Goal: Entertainment & Leisure: Consume media (video, audio)

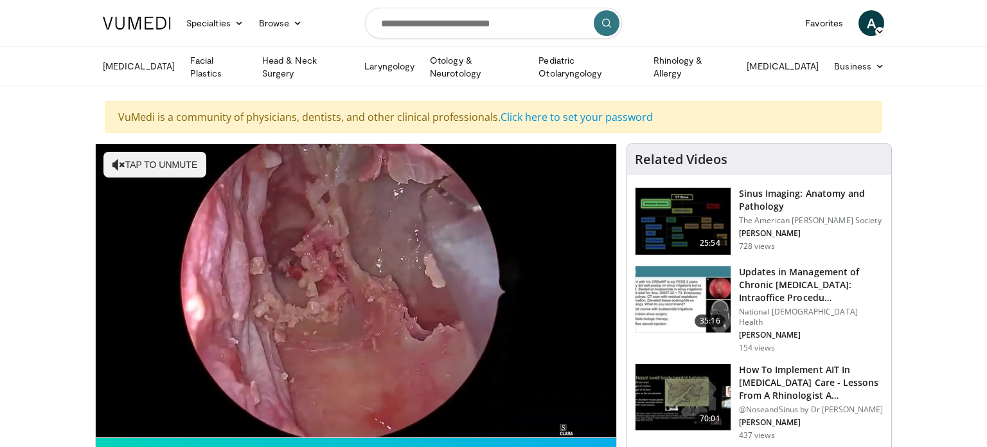
click at [364, 232] on div "10 seconds Tap to unmute" at bounding box center [356, 290] width 521 height 293
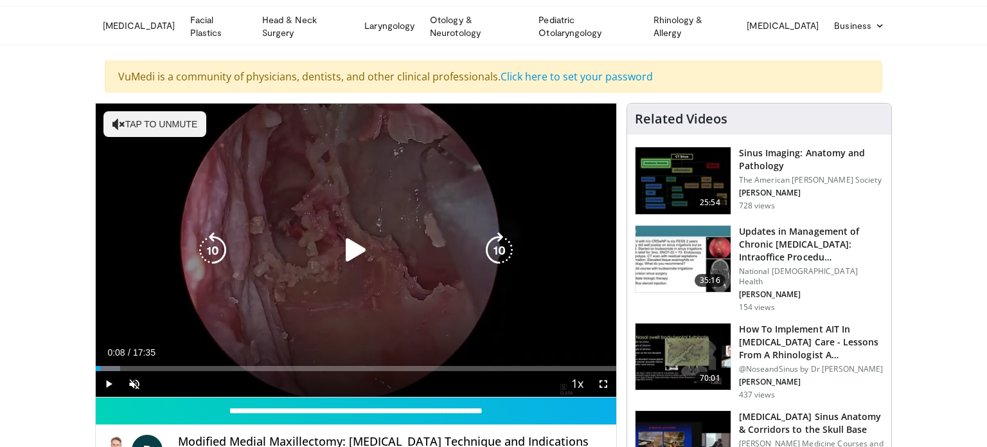
scroll to position [47, 0]
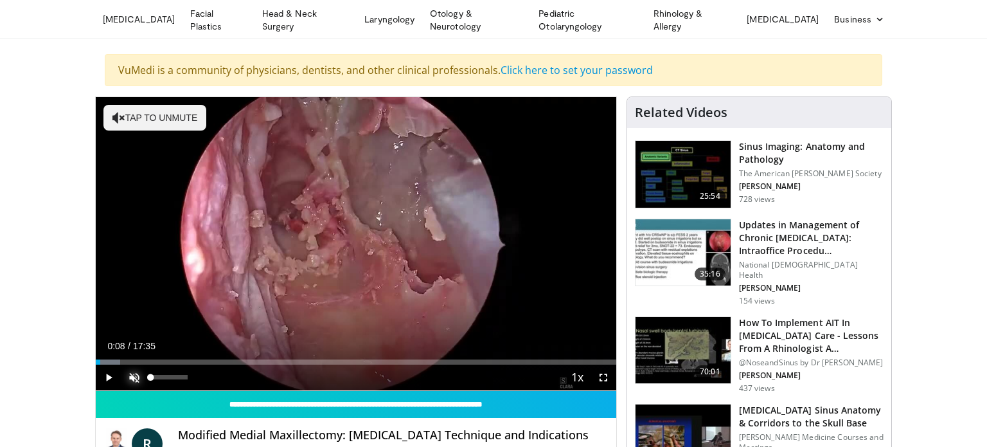
click at [134, 377] on span "Video Player" at bounding box center [134, 377] width 26 height 26
click at [111, 373] on span "Video Player" at bounding box center [109, 377] width 26 height 26
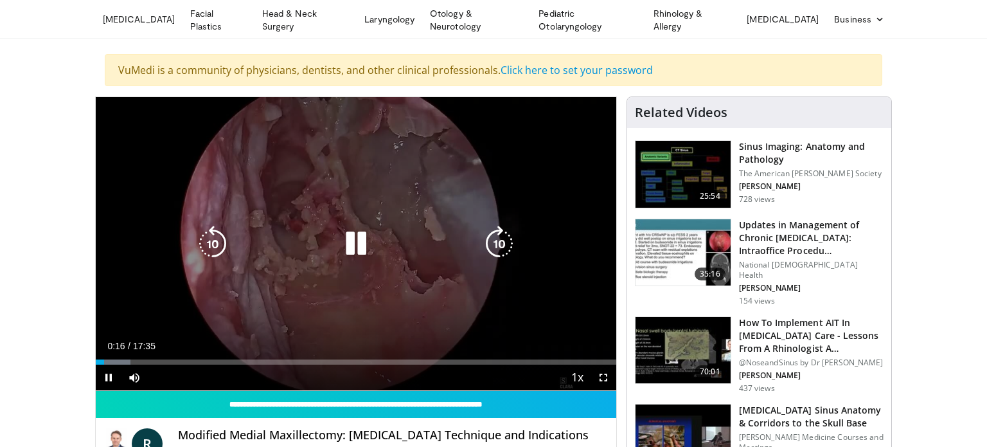
click at [501, 241] on icon "Video Player" at bounding box center [499, 244] width 36 height 36
click at [500, 240] on icon "Video Player" at bounding box center [499, 244] width 36 height 36
click at [353, 244] on icon "Video Player" at bounding box center [356, 244] width 36 height 36
click at [354, 242] on icon "Video Player" at bounding box center [356, 244] width 36 height 36
click at [497, 242] on icon "Video Player" at bounding box center [499, 244] width 36 height 36
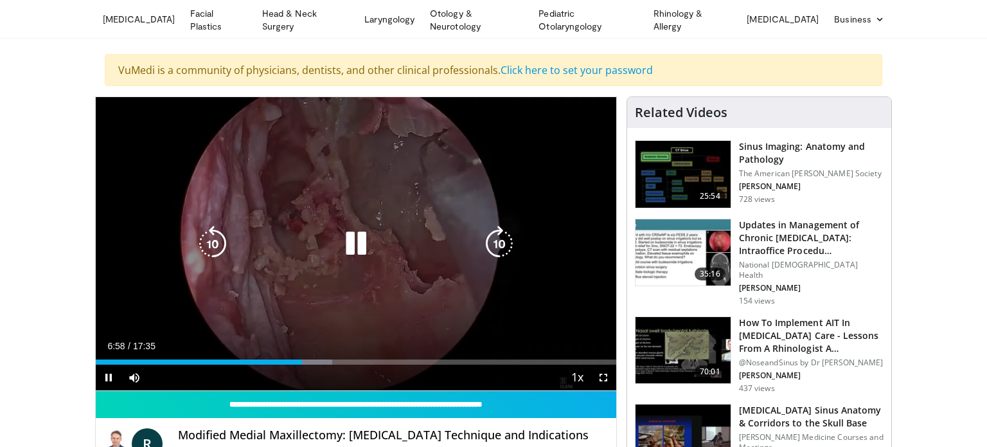
click at [505, 245] on icon "Video Player" at bounding box center [499, 244] width 36 height 36
click at [506, 240] on icon "Video Player" at bounding box center [499, 244] width 36 height 36
click at [496, 240] on icon "Video Player" at bounding box center [499, 244] width 36 height 36
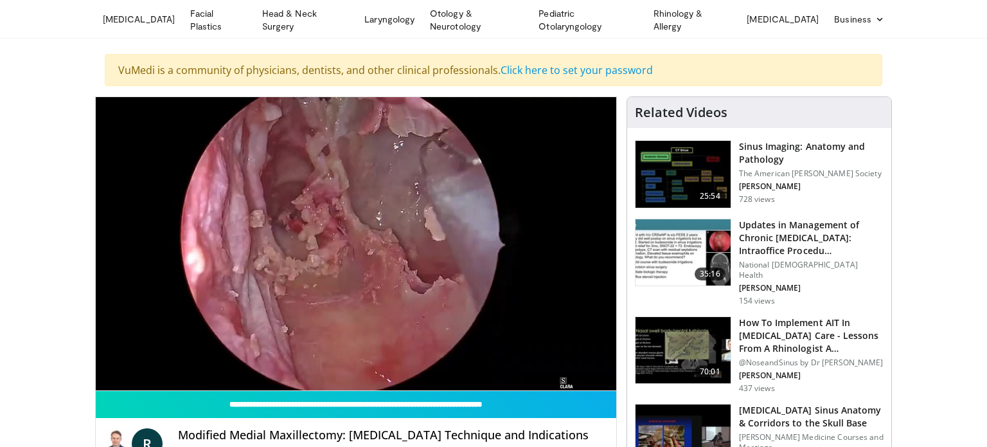
scroll to position [44, 0]
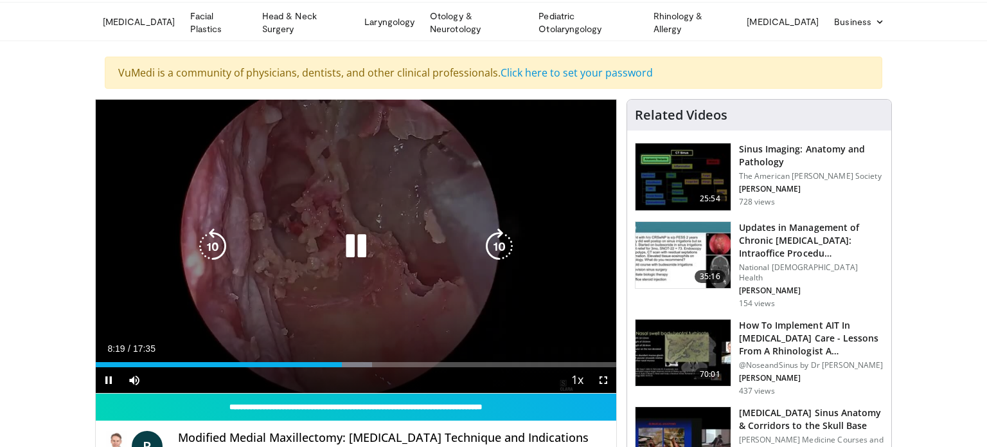
click at [359, 241] on icon "Video Player" at bounding box center [356, 246] width 36 height 36
click at [354, 239] on icon "Video Player" at bounding box center [356, 246] width 36 height 36
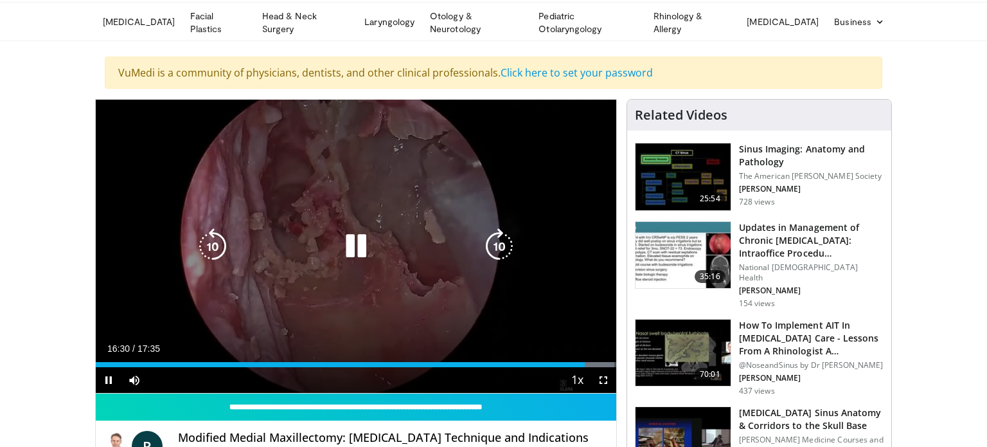
click at [495, 242] on icon "Video Player" at bounding box center [499, 246] width 36 height 36
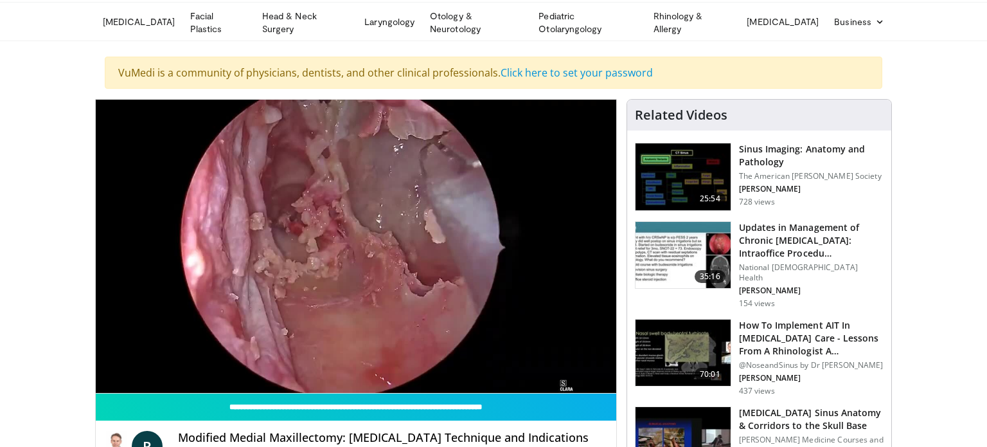
click at [495, 242] on div "10 seconds Tap to unmute" at bounding box center [356, 246] width 521 height 293
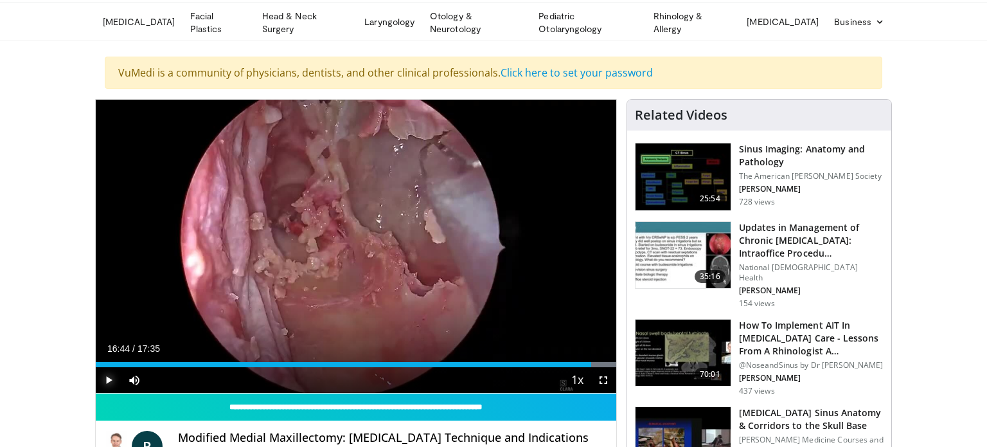
click at [113, 380] on span "Video Player" at bounding box center [109, 380] width 26 height 26
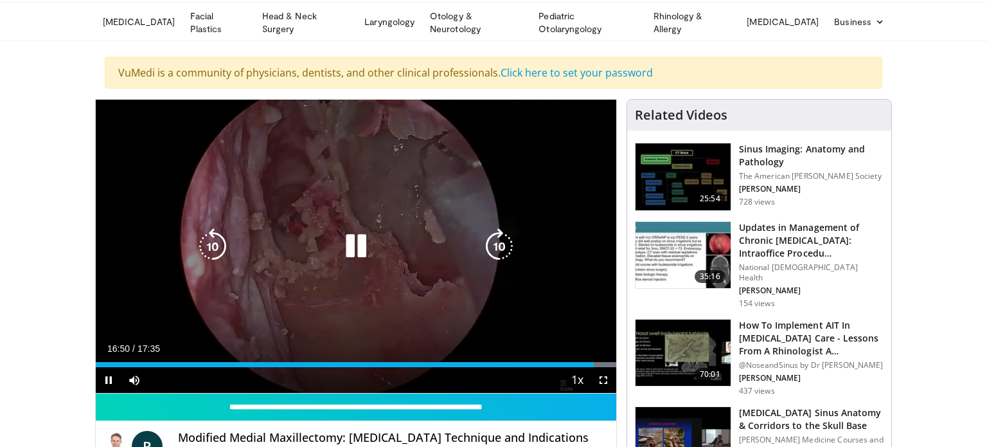
click at [498, 242] on icon "Video Player" at bounding box center [499, 246] width 36 height 36
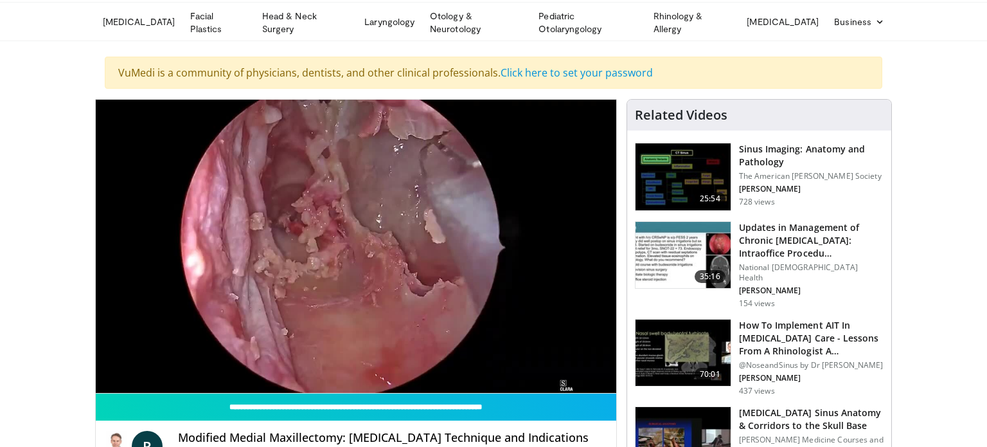
click at [498, 242] on div "10 seconds Tap to unmute" at bounding box center [356, 246] width 521 height 293
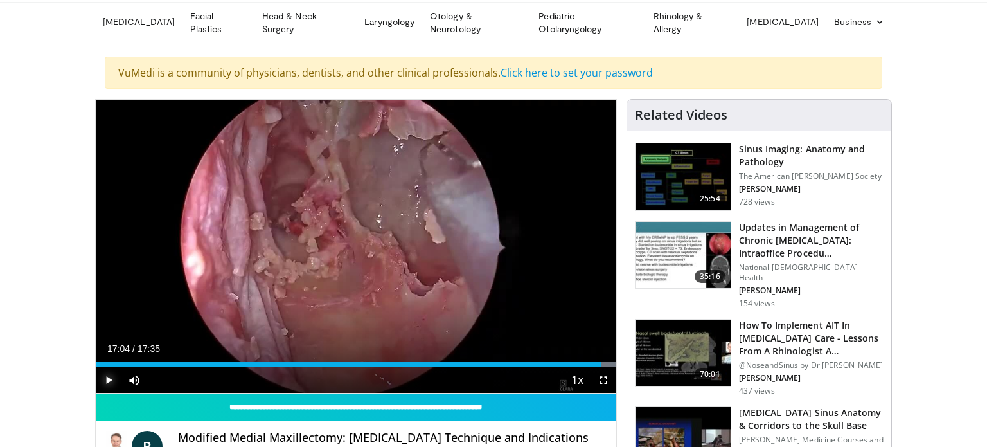
click at [107, 375] on span "Video Player" at bounding box center [109, 380] width 26 height 26
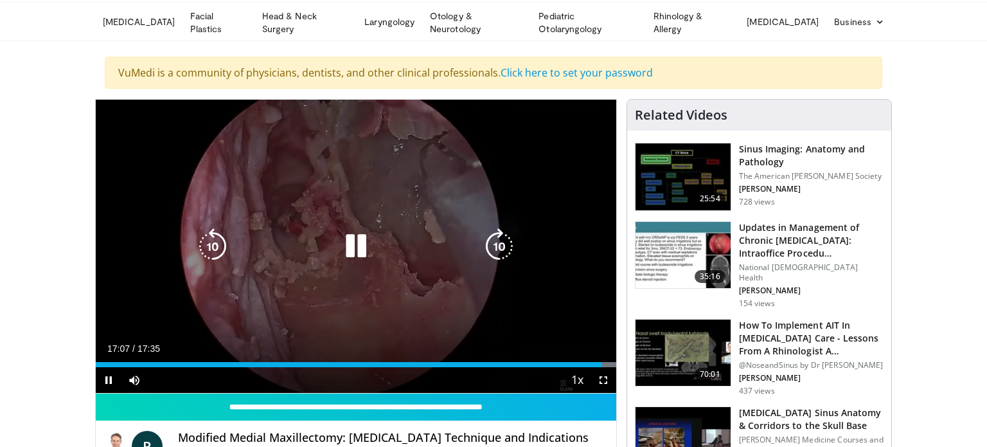
click at [499, 240] on icon "Video Player" at bounding box center [499, 246] width 36 height 36
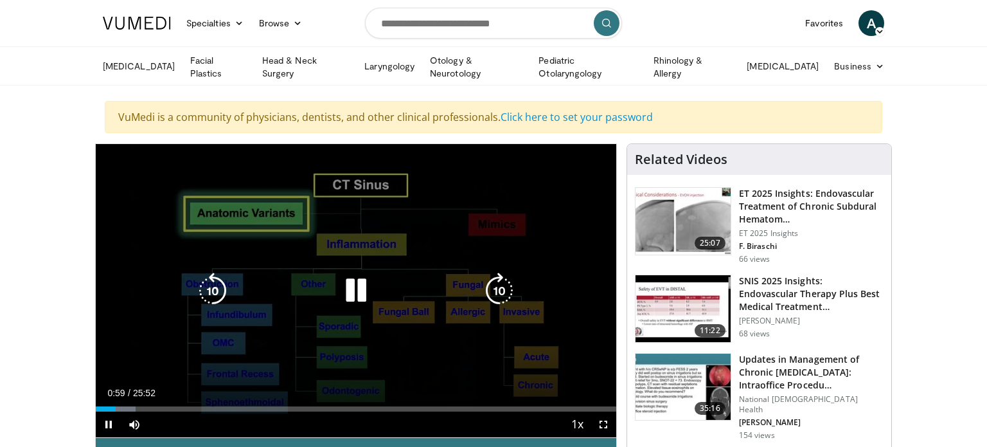
click at [492, 291] on icon "Video Player" at bounding box center [499, 291] width 36 height 36
click at [492, 287] on icon "Video Player" at bounding box center [499, 291] width 36 height 36
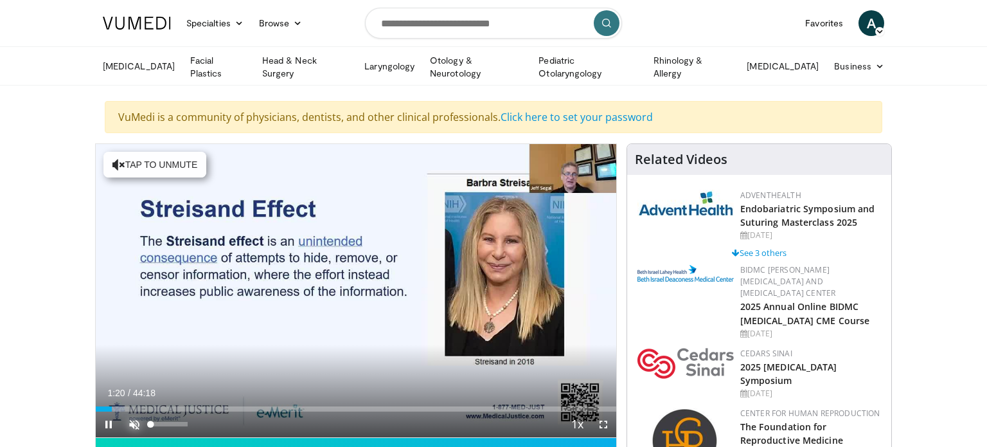
click at [134, 423] on span "Video Player" at bounding box center [134, 424] width 26 height 26
